Goal: Transaction & Acquisition: Subscribe to service/newsletter

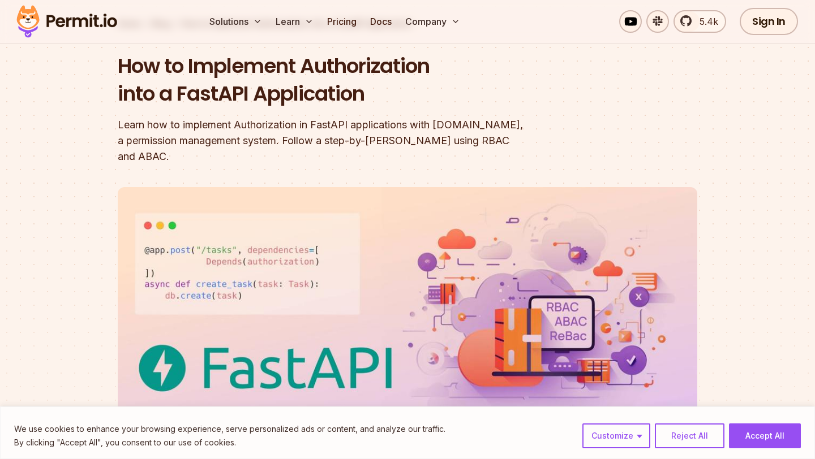
scroll to position [121, 0]
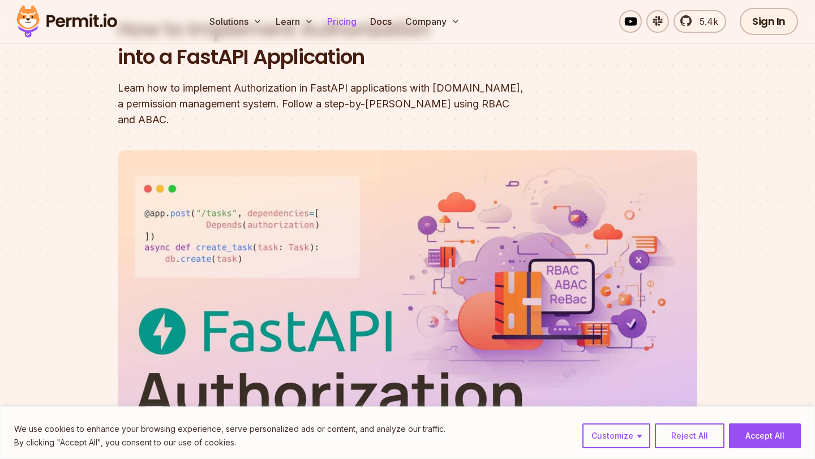
click at [341, 19] on link "Pricing" at bounding box center [342, 21] width 38 height 23
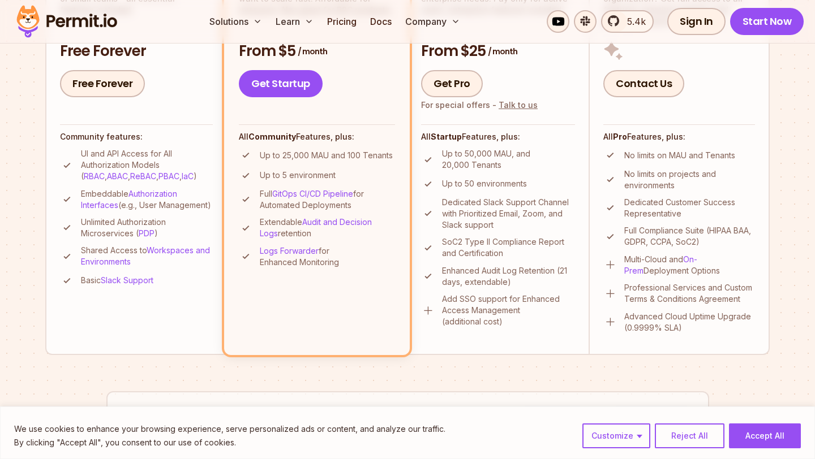
scroll to position [364, 0]
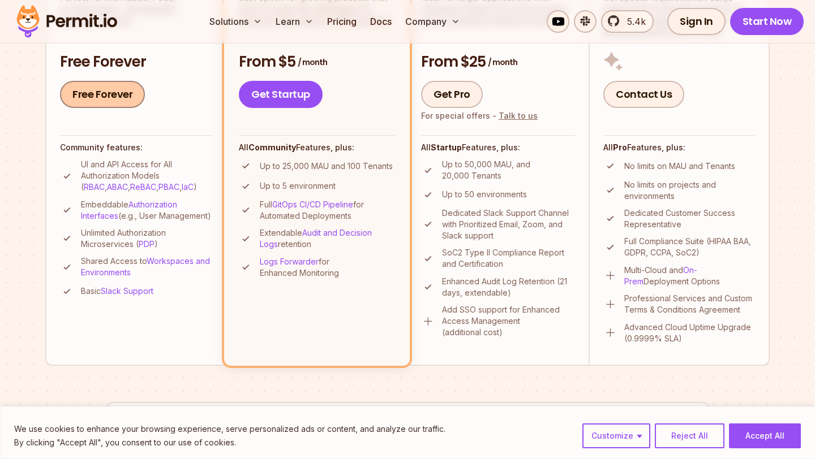
click at [87, 100] on link "Free Forever" at bounding box center [102, 94] width 85 height 27
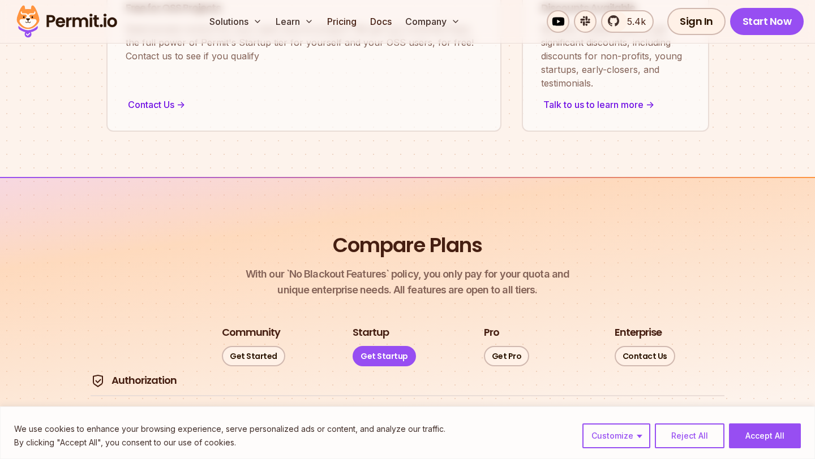
scroll to position [0, 0]
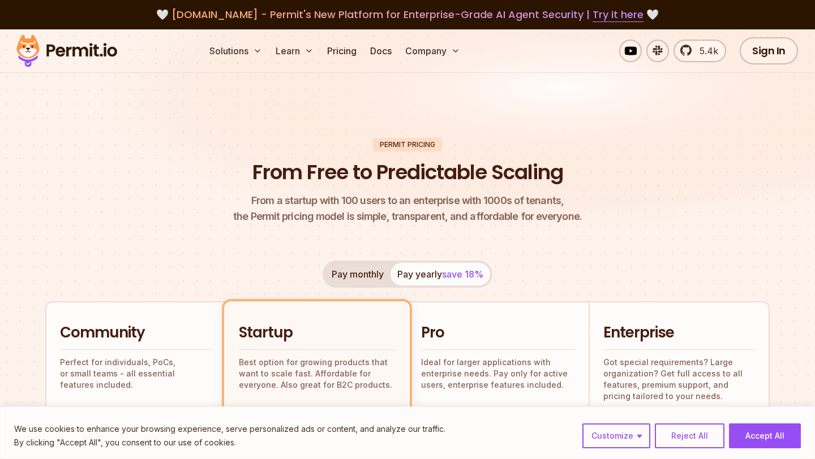
click at [75, 59] on img at bounding box center [66, 51] width 111 height 38
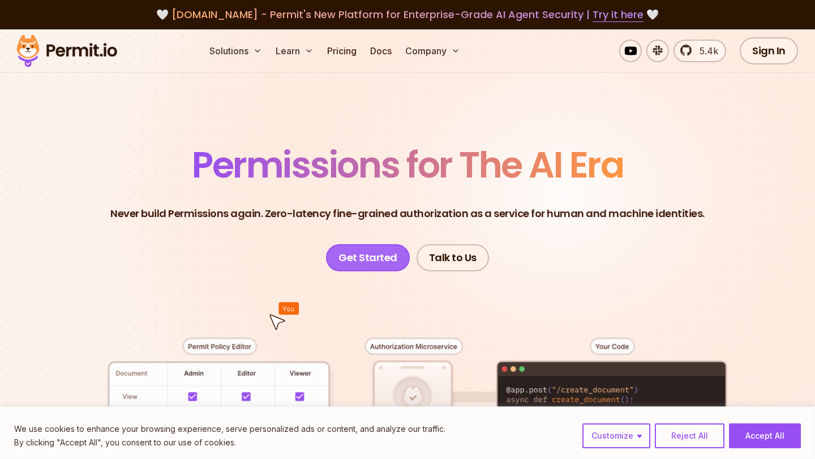
click at [347, 251] on link "Get Started" at bounding box center [368, 257] width 84 height 27
click at [377, 48] on link "Docs" at bounding box center [381, 51] width 31 height 23
